Goal: Book appointment/travel/reservation

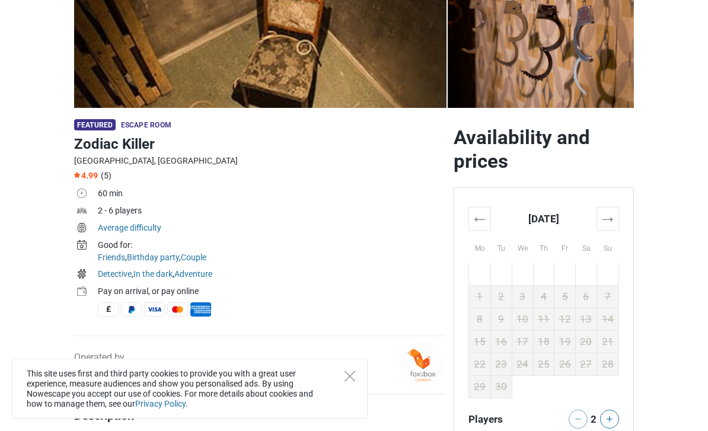
scroll to position [253, 0]
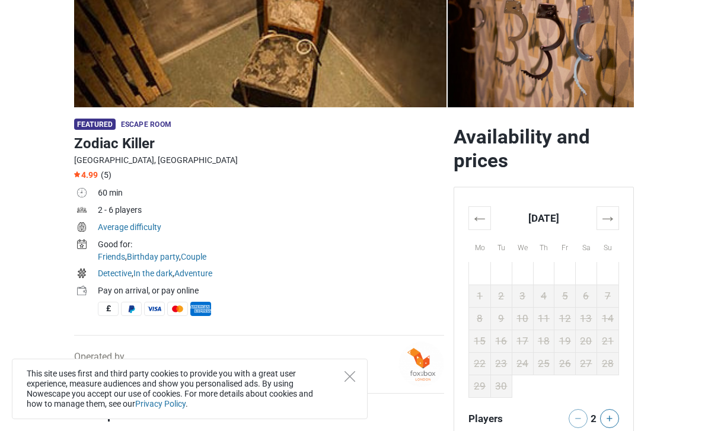
click at [612, 211] on th "→" at bounding box center [607, 217] width 22 height 23
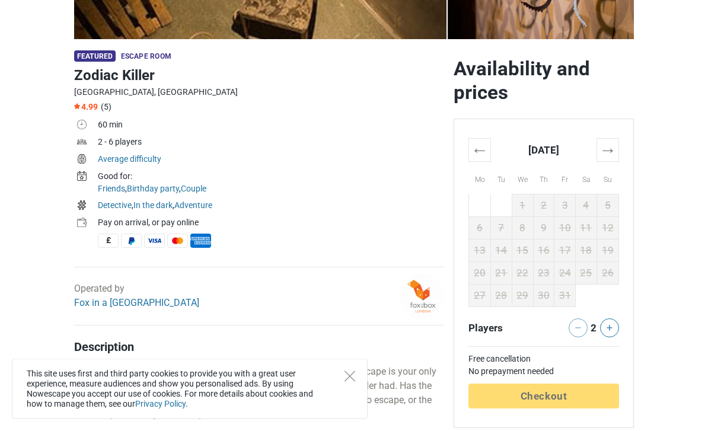
scroll to position [322, 0]
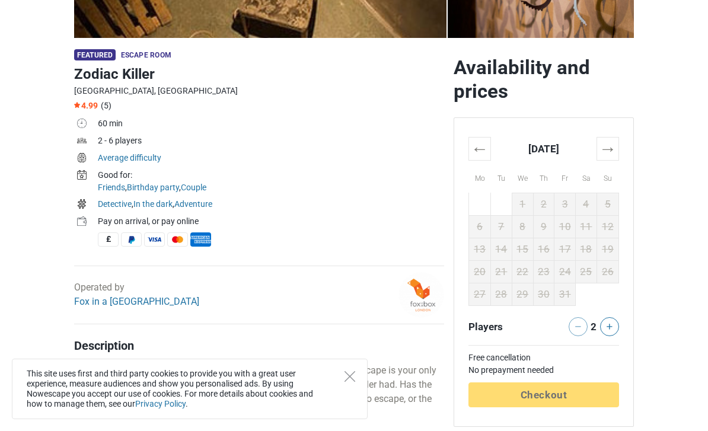
click at [487, 156] on th "←" at bounding box center [479, 148] width 22 height 23
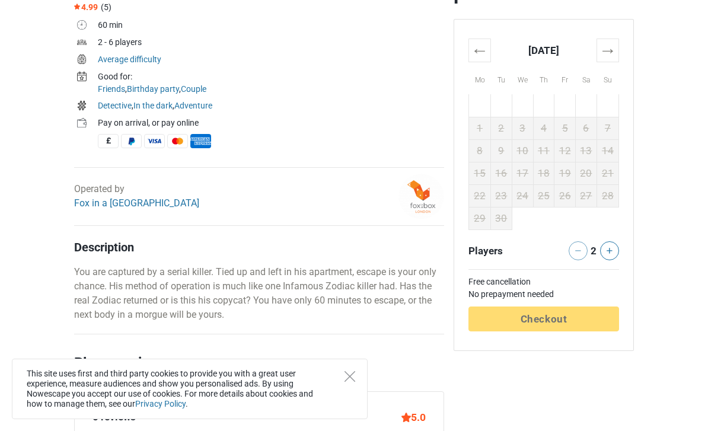
scroll to position [389, 0]
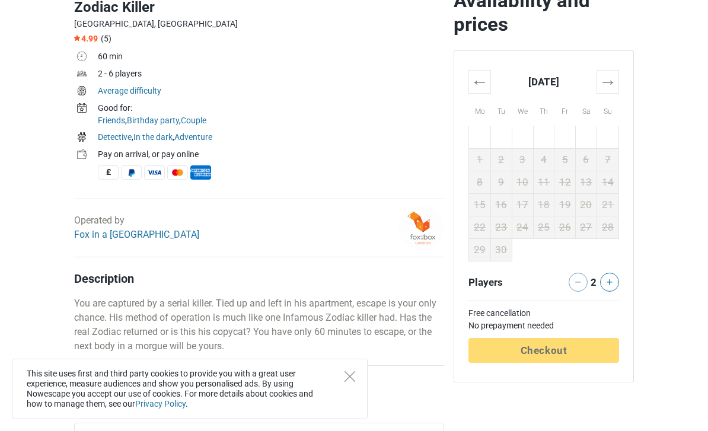
click at [552, 188] on td "11" at bounding box center [543, 182] width 21 height 23
click at [549, 201] on td "18" at bounding box center [543, 204] width 21 height 23
click at [558, 207] on td "19" at bounding box center [564, 204] width 21 height 23
click at [566, 231] on td "26" at bounding box center [564, 227] width 21 height 23
click at [615, 273] on div at bounding box center [613, 282] width 20 height 19
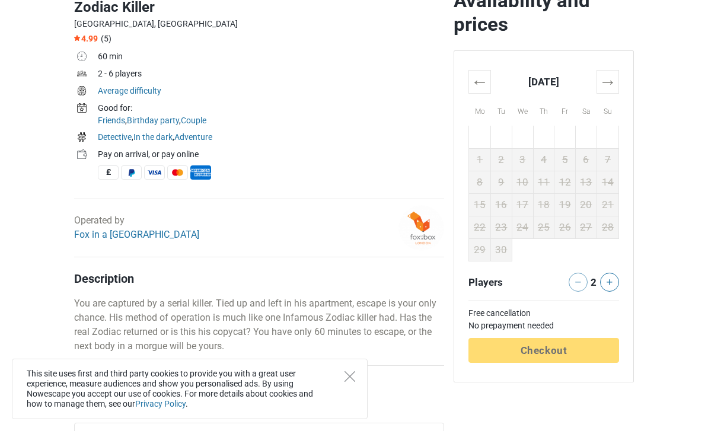
click at [615, 76] on th "→" at bounding box center [607, 81] width 22 height 23
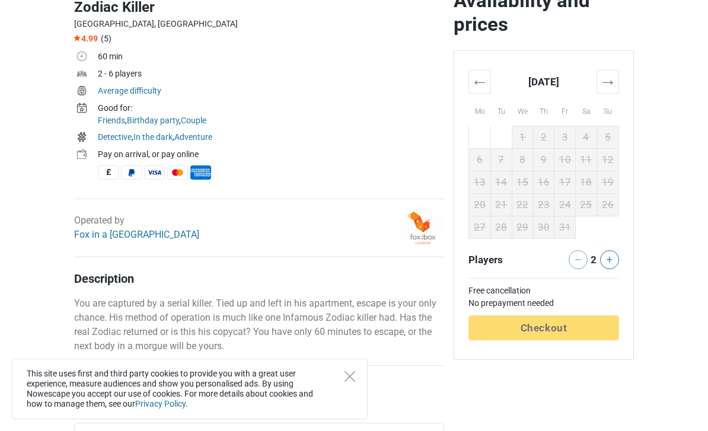
click at [608, 85] on th "→" at bounding box center [607, 81] width 22 height 23
click at [611, 78] on th "→" at bounding box center [607, 81] width 22 height 23
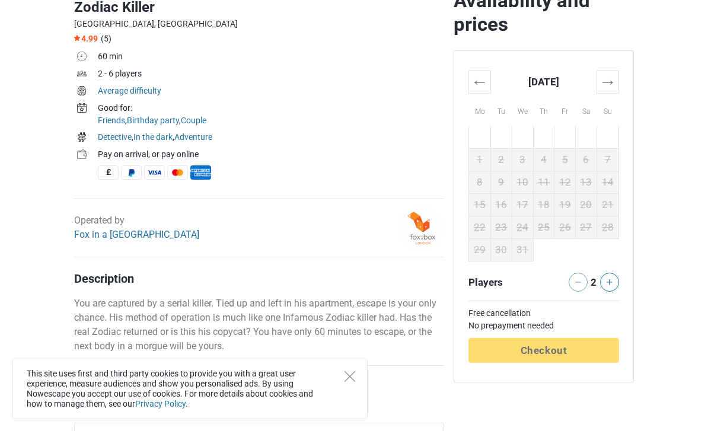
click at [605, 85] on th "→" at bounding box center [607, 81] width 22 height 23
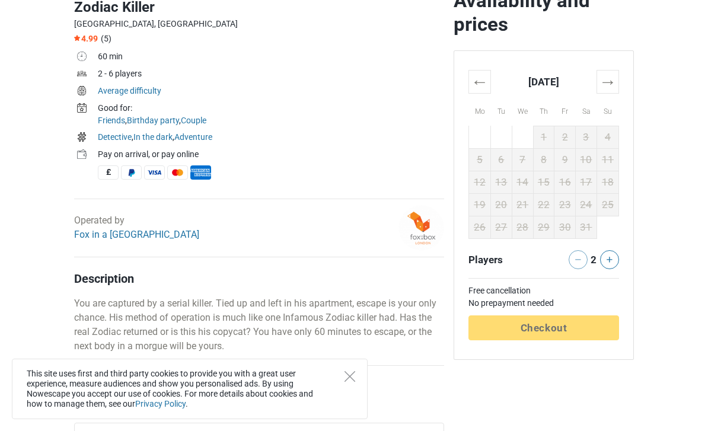
click at [610, 74] on th "→" at bounding box center [607, 81] width 22 height 23
click at [603, 65] on div "← [DATE] → Mo Tu We Th Fr Sa Su 26 27 28 29 30 31 1 2 3 4 5 6 7 8 9 10 11 12 13…" at bounding box center [543, 205] width 179 height 308
click at [612, 75] on th "→" at bounding box center [607, 81] width 22 height 23
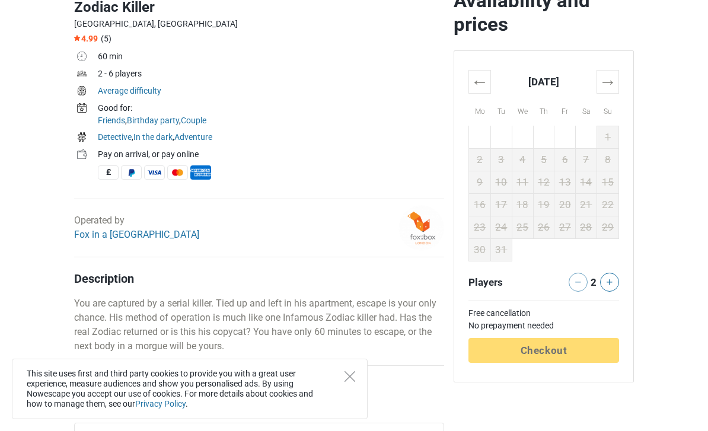
click at [609, 75] on th "→" at bounding box center [607, 81] width 22 height 23
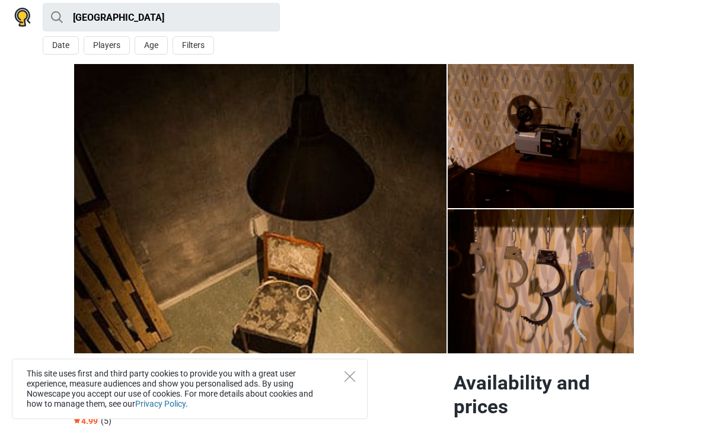
scroll to position [0, 0]
